Goal: Complete application form: Complete application form

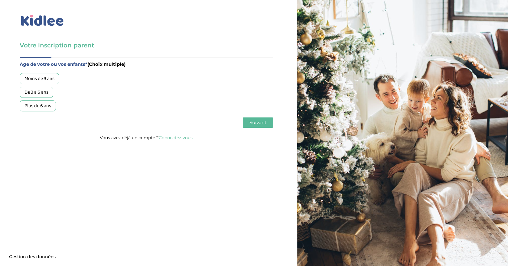
click at [37, 92] on div "De 3 à 6 ans" at bounding box center [37, 92] width 34 height 11
click at [263, 123] on span "Suivant" at bounding box center [257, 123] width 17 height 6
click at [48, 79] on div "Garde régulière" at bounding box center [41, 78] width 42 height 11
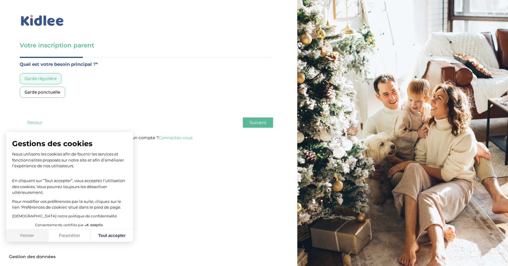
click at [35, 237] on button "Fermer" at bounding box center [27, 236] width 42 height 13
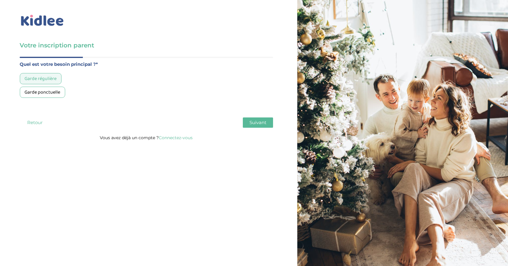
click at [262, 122] on span "Suivant" at bounding box center [257, 123] width 17 height 6
click at [51, 80] on div "Moins de 30h/mois" at bounding box center [44, 78] width 48 height 11
click at [261, 120] on span "Suivant" at bounding box center [257, 123] width 17 height 6
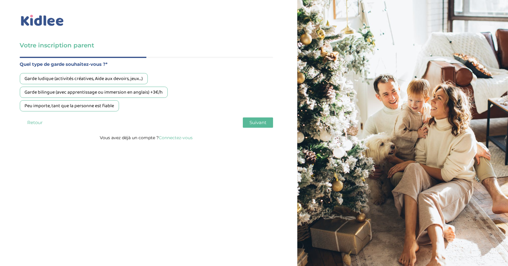
click at [99, 107] on div "Peu importe, tant que la personne est fiable" at bounding box center [69, 105] width 99 height 11
click at [255, 124] on span "Suivant" at bounding box center [257, 123] width 17 height 6
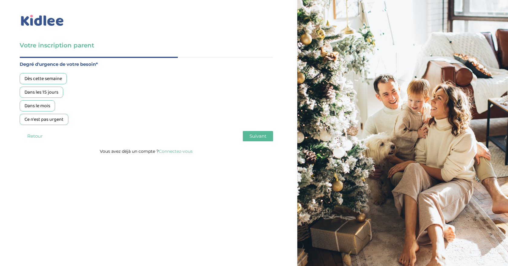
click at [43, 119] on div "Ce n'est pas urgent" at bounding box center [44, 119] width 49 height 11
click at [257, 136] on span "Suivant" at bounding box center [257, 136] width 17 height 6
click at [55, 79] on div "Oui, via une agence" at bounding box center [44, 78] width 49 height 11
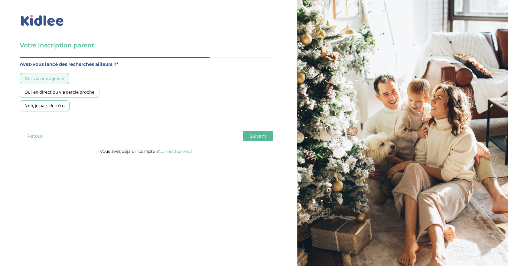
click at [254, 139] on span "Suivant" at bounding box center [257, 136] width 17 height 6
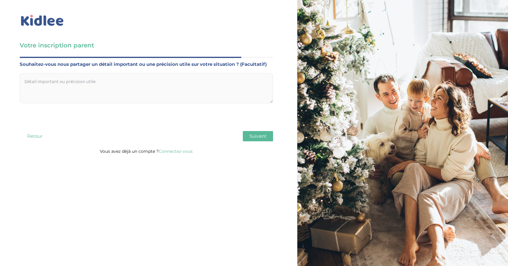
click at [252, 137] on span "Suivant" at bounding box center [257, 136] width 17 height 6
